Goal: Information Seeking & Learning: Learn about a topic

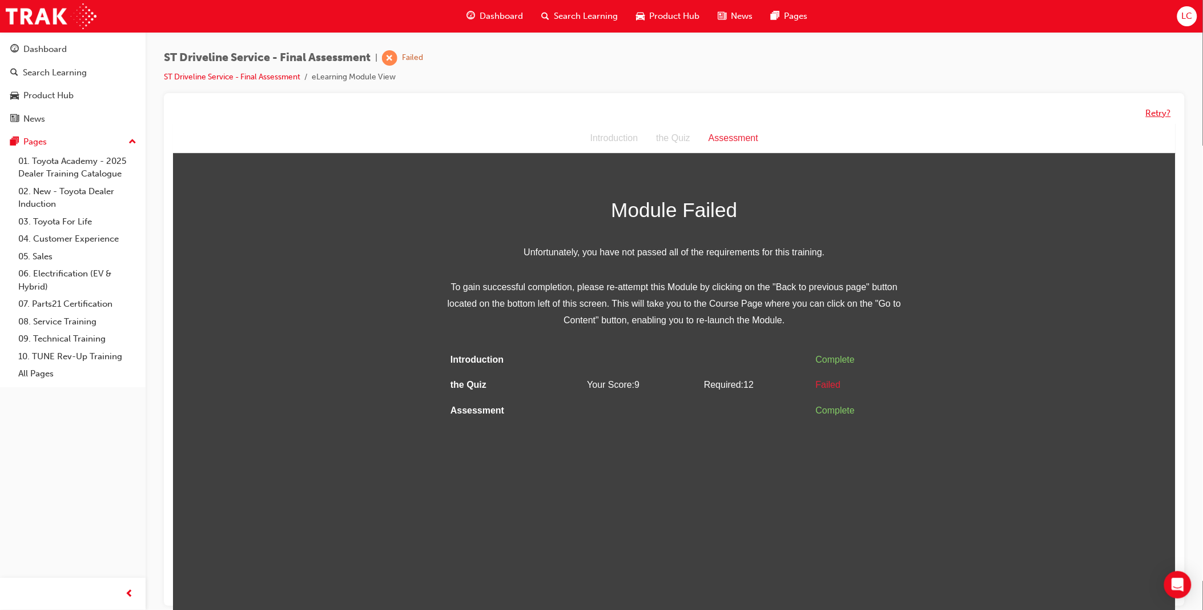
click at [1158, 107] on button "Retry?" at bounding box center [1158, 113] width 25 height 13
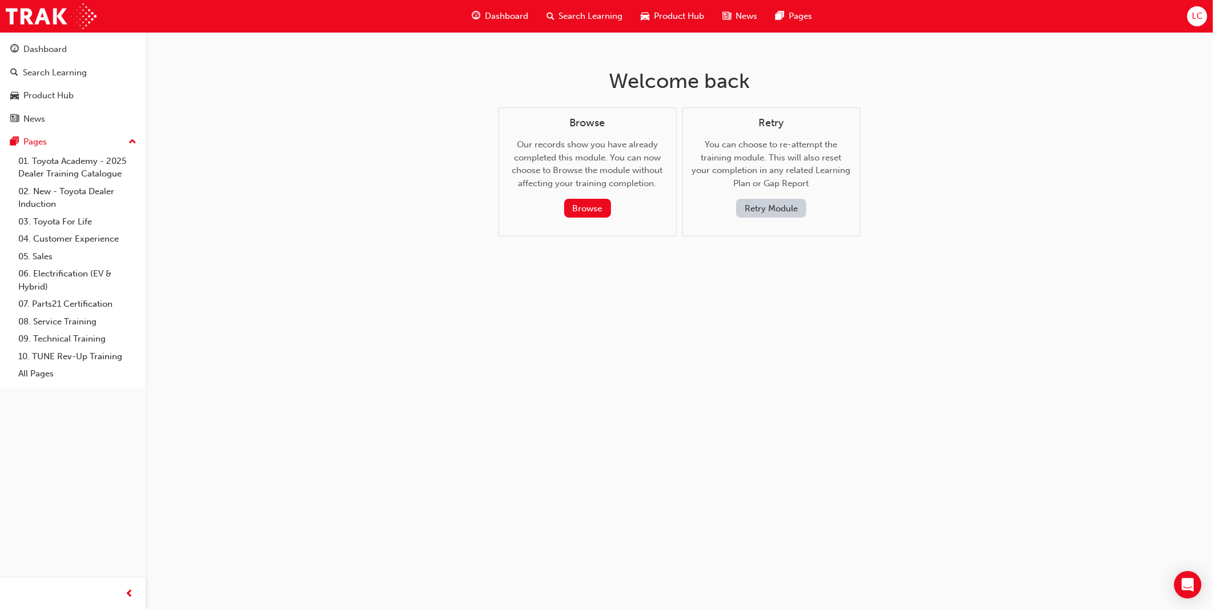
click at [771, 208] on button "Retry Module" at bounding box center [771, 208] width 70 height 19
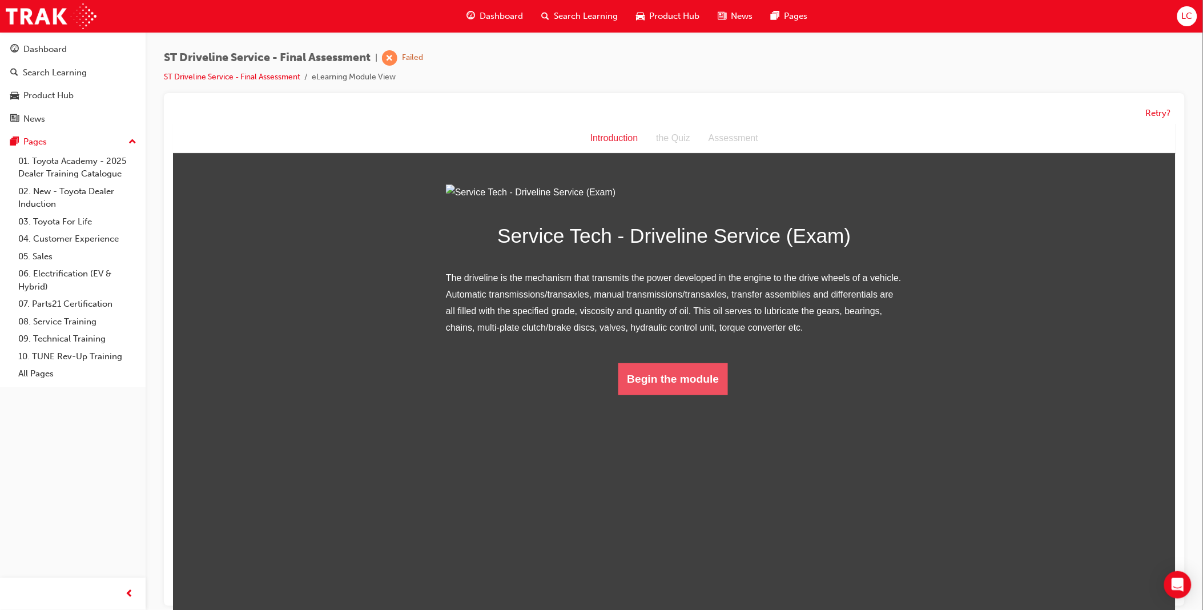
click at [662, 395] on button "Begin the module" at bounding box center [673, 379] width 110 height 32
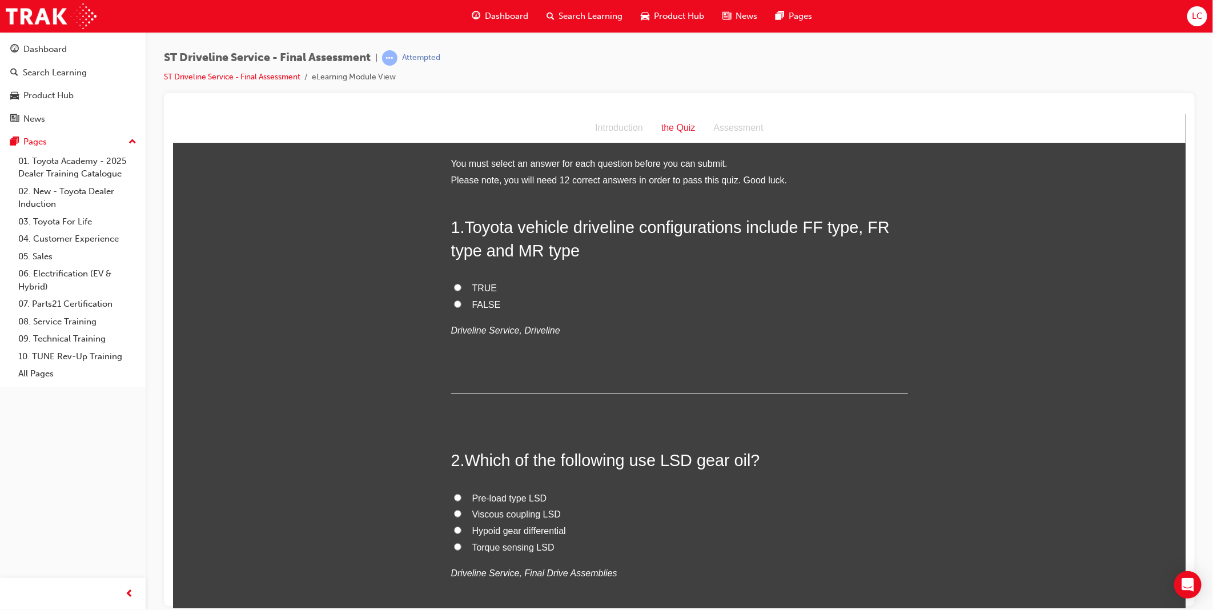
click at [482, 285] on span "TRUE" at bounding box center [484, 288] width 25 height 10
click at [461, 285] on input "TRUE" at bounding box center [456, 286] width 7 height 7
radio input "true"
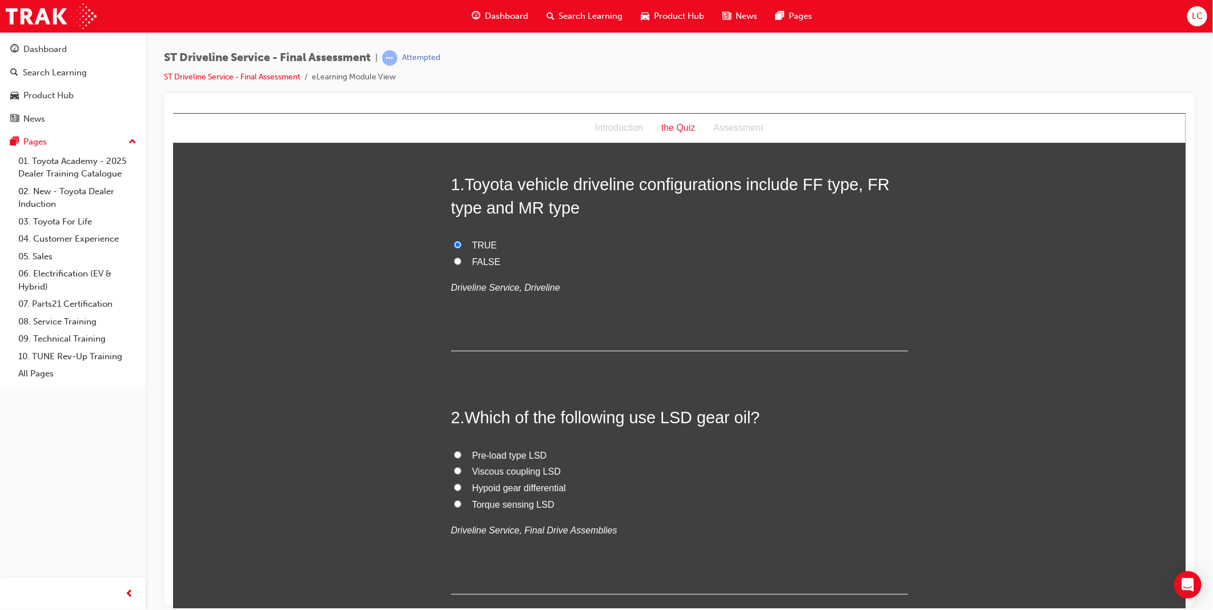
scroll to position [63, 0]
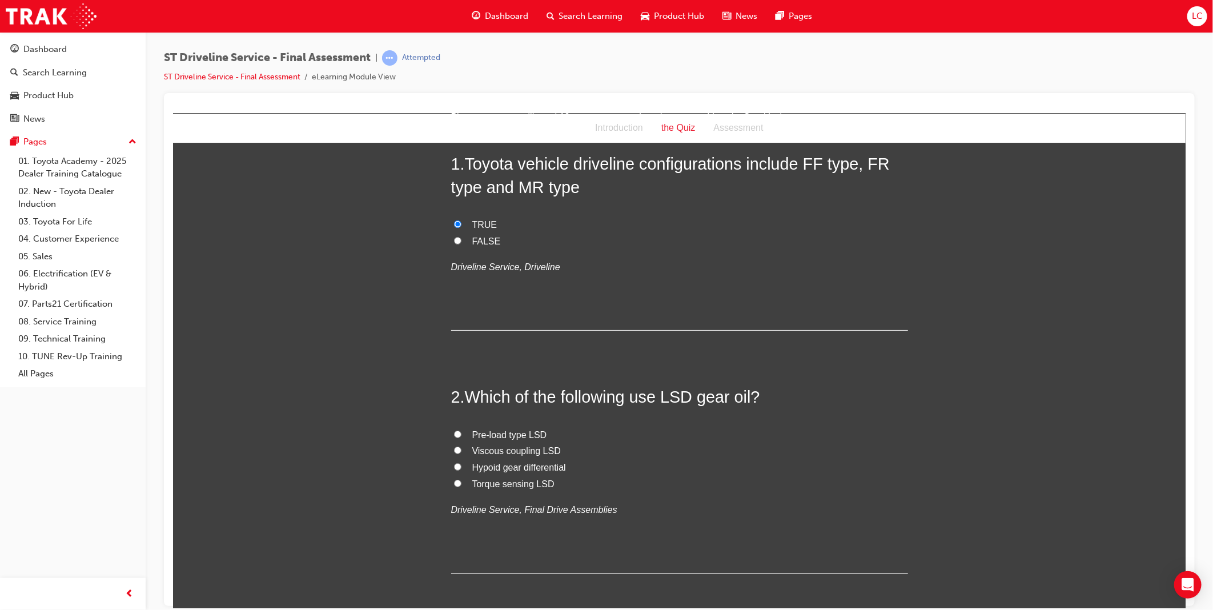
click at [538, 466] on span "Hypoid gear differential" at bounding box center [519, 467] width 94 height 10
click at [461, 466] on input "Hypoid gear differential" at bounding box center [456, 465] width 7 height 7
radio input "true"
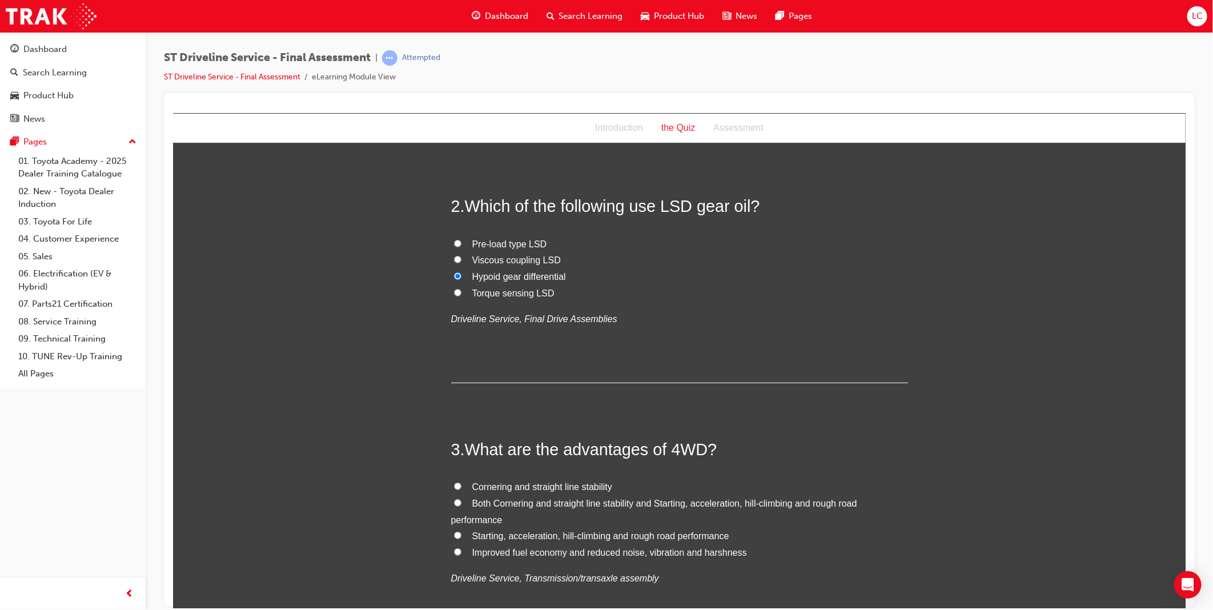
scroll to position [317, 0]
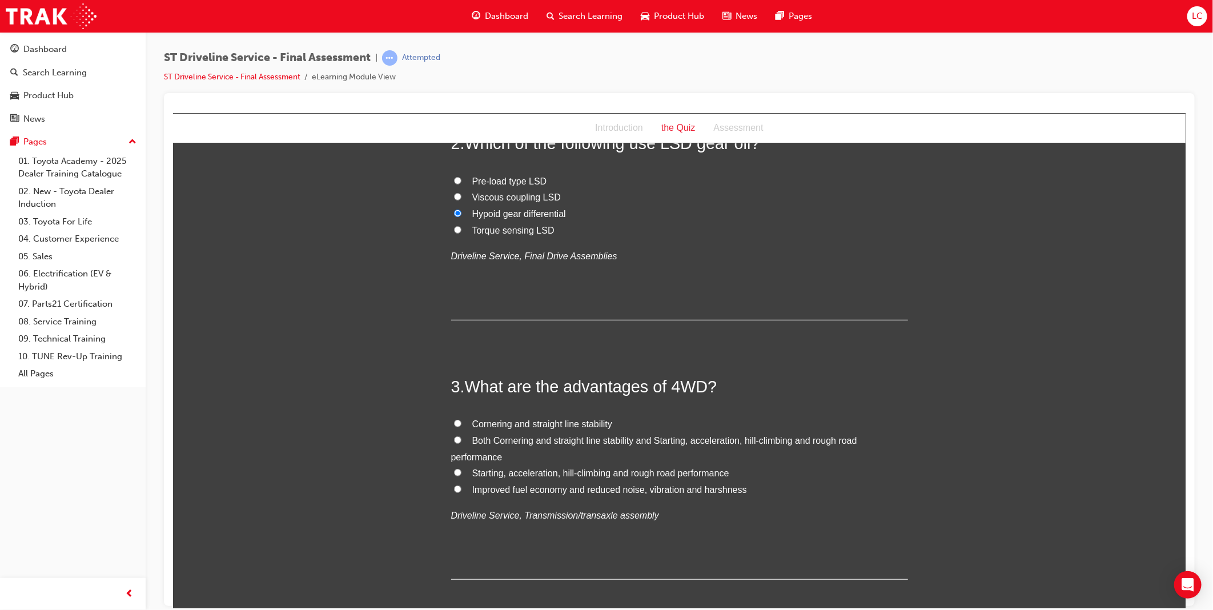
click at [577, 438] on span "Both Cornering and straight line stability and Starting, acceleration, hill-cli…" at bounding box center [653, 448] width 406 height 26
click at [461, 438] on input "Both Cornering and straight line stability and Starting, acceleration, hill-cli…" at bounding box center [456, 439] width 7 height 7
radio input "true"
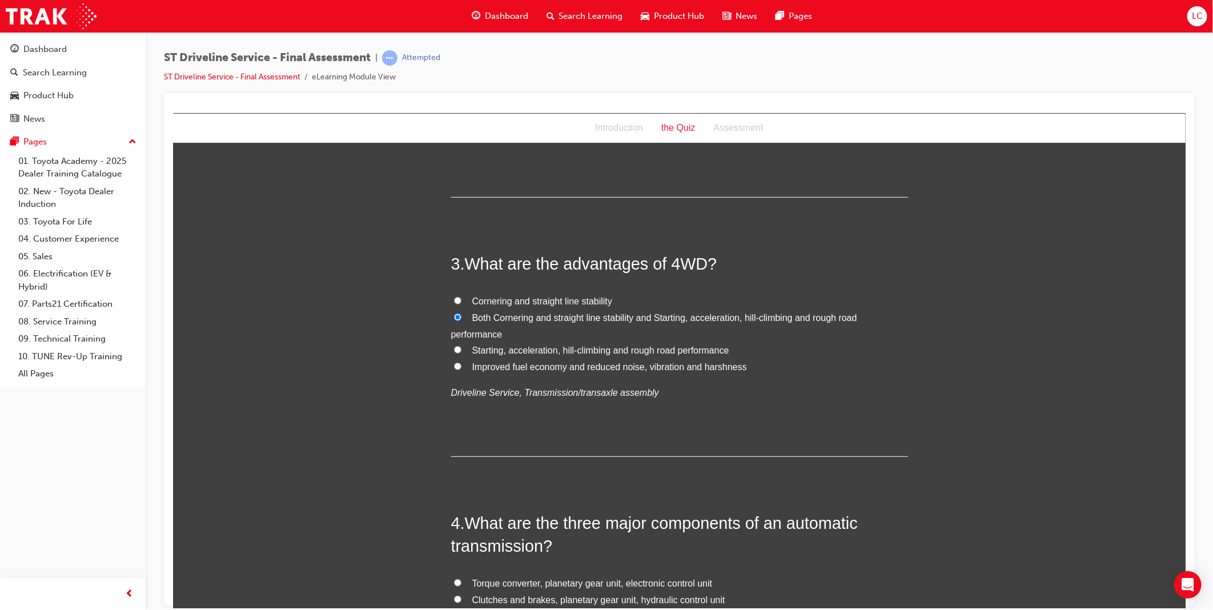
scroll to position [507, 0]
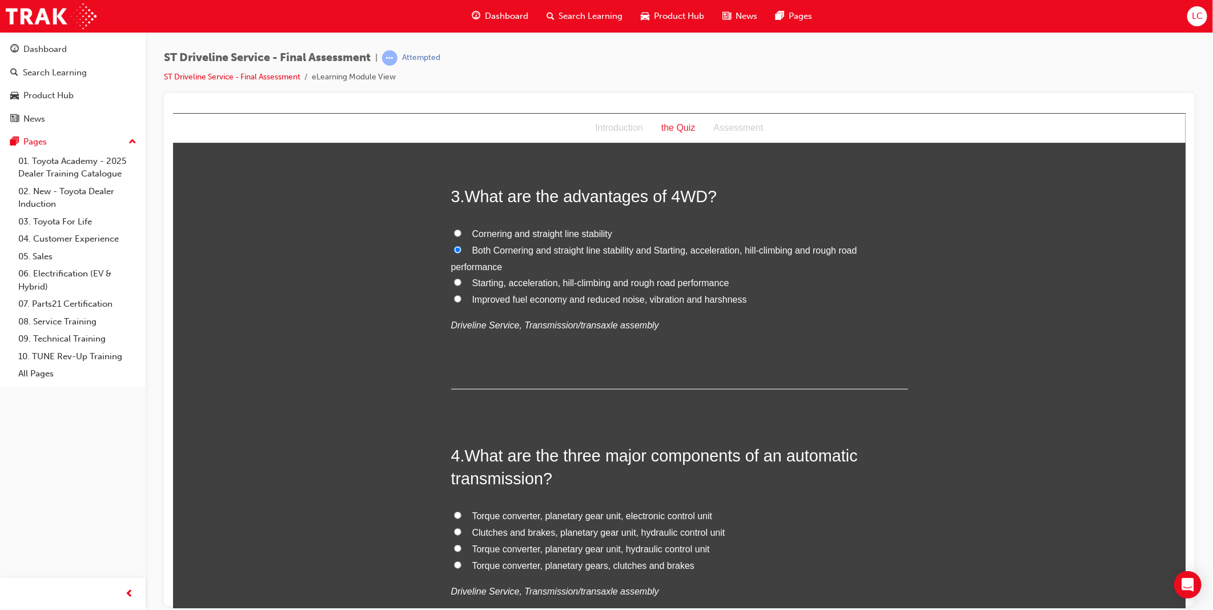
click at [662, 530] on span "Clutches and brakes, planetary gear unit, hydraulic control unit" at bounding box center [598, 532] width 253 height 10
click at [461, 530] on input "Clutches and brakes, planetary gear unit, hydraulic control unit" at bounding box center [456, 531] width 7 height 7
radio input "true"
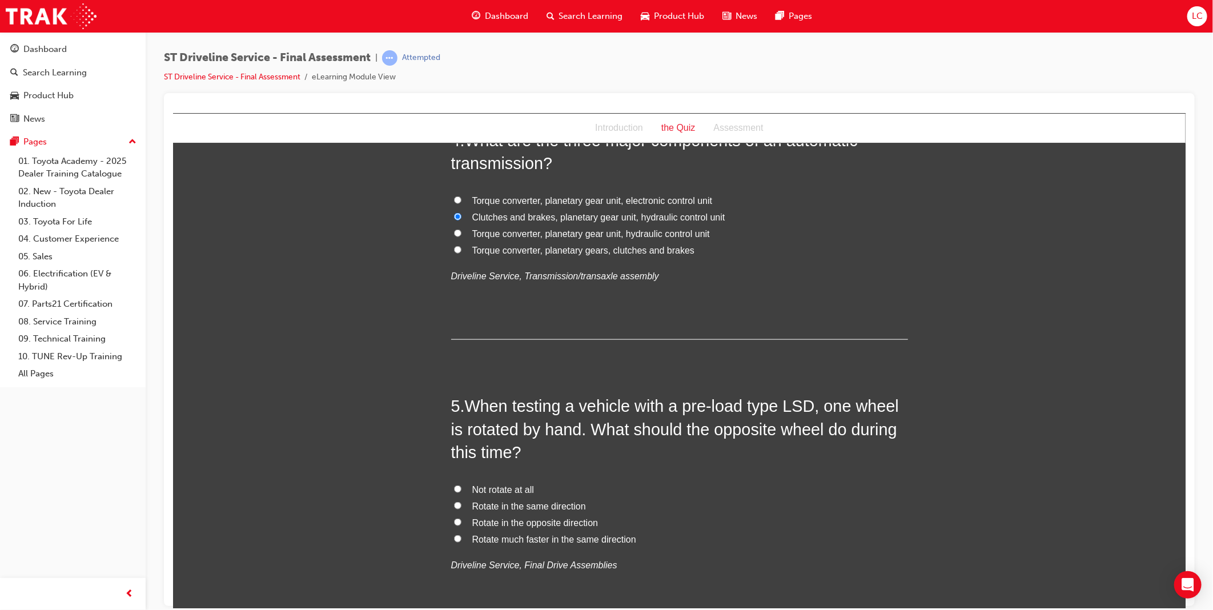
scroll to position [824, 0]
click at [576, 516] on span "Rotate in the opposite direction" at bounding box center [535, 520] width 126 height 10
click at [461, 516] on input "Rotate in the opposite direction" at bounding box center [456, 519] width 7 height 7
radio input "true"
